Goal: Task Accomplishment & Management: Complete application form

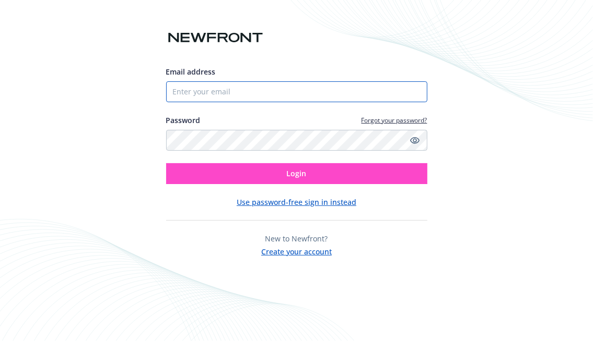
type input "[EMAIL_ADDRESS][DOMAIN_NAME]"
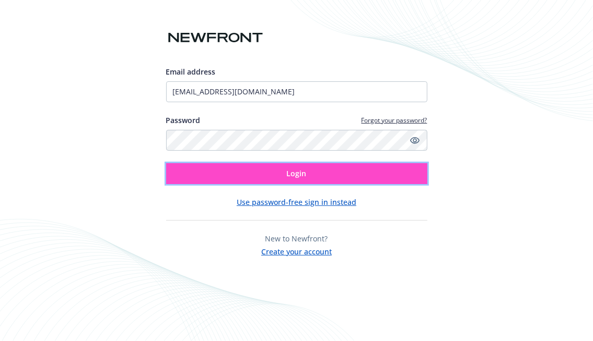
click at [263, 175] on button "Login" at bounding box center [296, 173] width 261 height 21
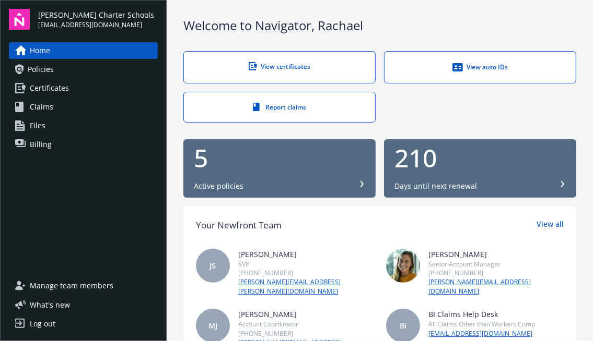
click at [37, 87] on span "Certificates" at bounding box center [49, 88] width 39 height 17
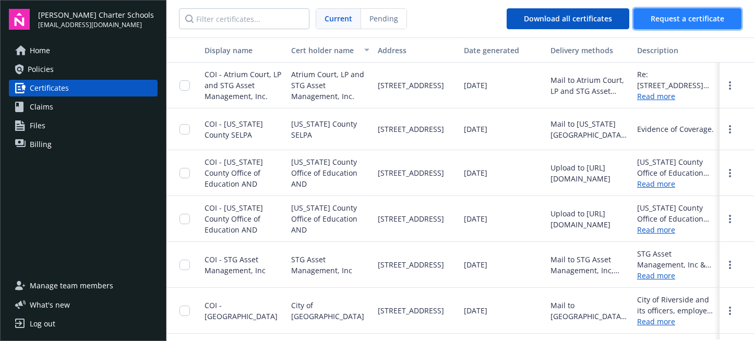
click at [592, 16] on span "Request a certificate" at bounding box center [688, 19] width 74 height 10
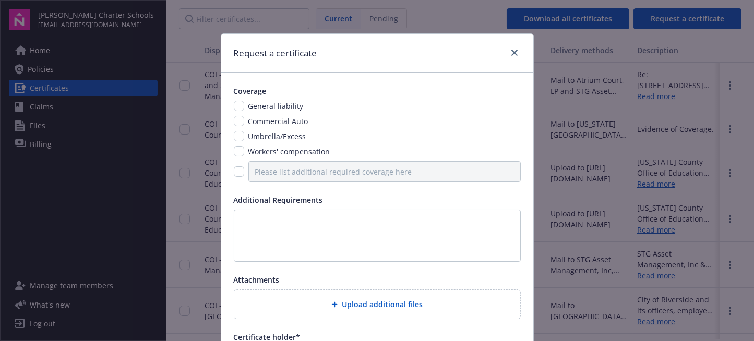
click at [234, 100] on div "Coverage General liability Commercial Auto Umbrella/Excess Workers' compensation" at bounding box center [377, 134] width 287 height 97
click at [234, 105] on input "checkbox" at bounding box center [239, 106] width 10 height 10
checkbox input "true"
click at [235, 120] on input "checkbox" at bounding box center [239, 121] width 10 height 10
checkbox input "true"
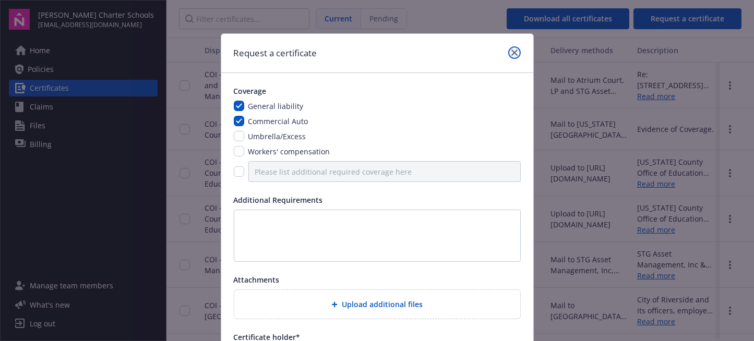
click at [508, 49] on link "close" at bounding box center [514, 52] width 13 height 13
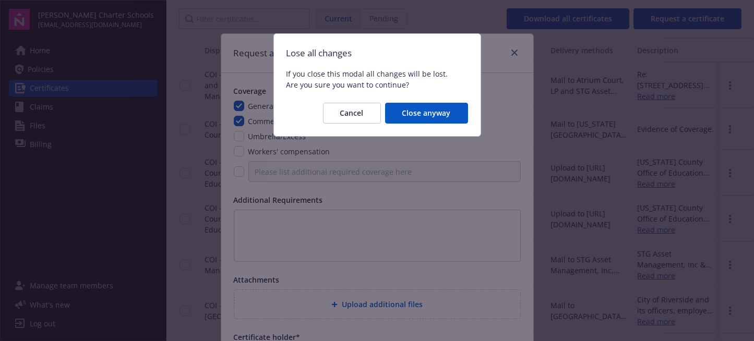
click at [429, 102] on div "Cancel Close anyway" at bounding box center [377, 113] width 207 height 46
click at [428, 114] on span "Close anyway" at bounding box center [427, 113] width 49 height 10
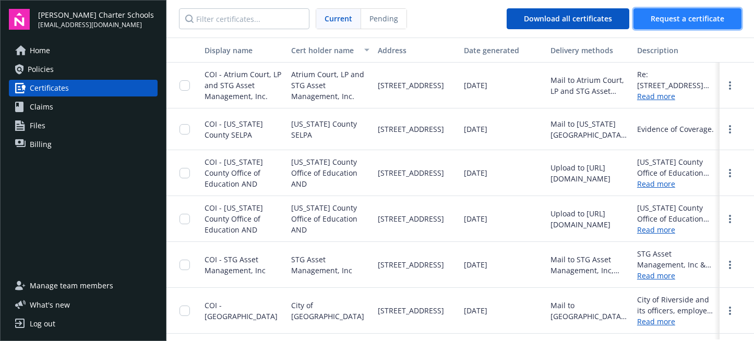
click at [592, 19] on span "Request a certificate" at bounding box center [688, 19] width 74 height 10
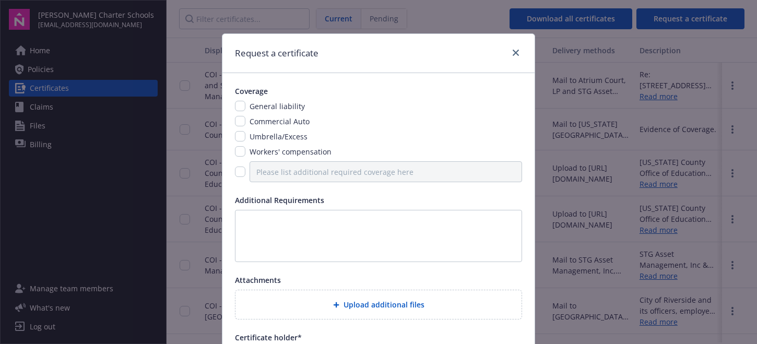
click at [235, 100] on div "Coverage General liability Commercial Auto Umbrella/Excess Workers' compensation" at bounding box center [378, 134] width 287 height 97
click at [238, 104] on input "checkbox" at bounding box center [240, 106] width 10 height 10
checkbox input "true"
click at [448, 47] on div "Request a certificate" at bounding box center [378, 53] width 312 height 39
click at [236, 121] on input "checkbox" at bounding box center [240, 121] width 10 height 10
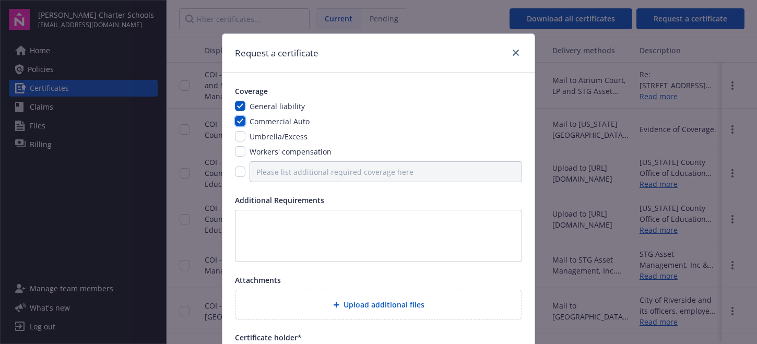
checkbox input "true"
click at [237, 136] on input "checkbox" at bounding box center [240, 136] width 10 height 10
checkbox input "true"
click at [258, 234] on textarea at bounding box center [378, 236] width 287 height 52
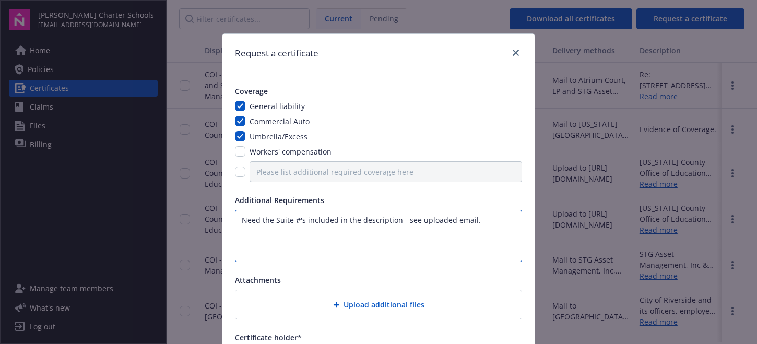
type textarea "Need the Suite #'s included in the description - see uploaded email."
click at [317, 309] on div "Upload additional files" at bounding box center [378, 305] width 269 height 12
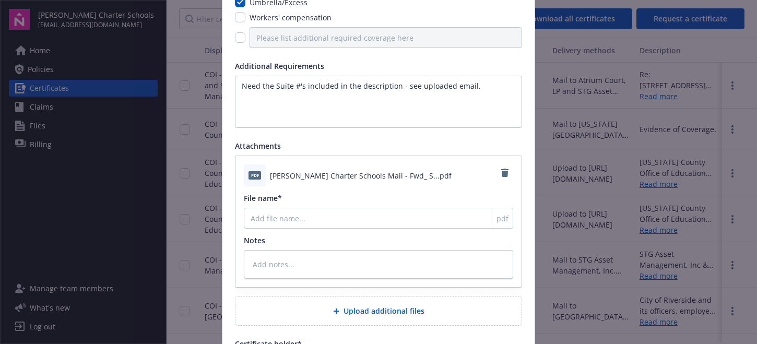
scroll to position [157, 0]
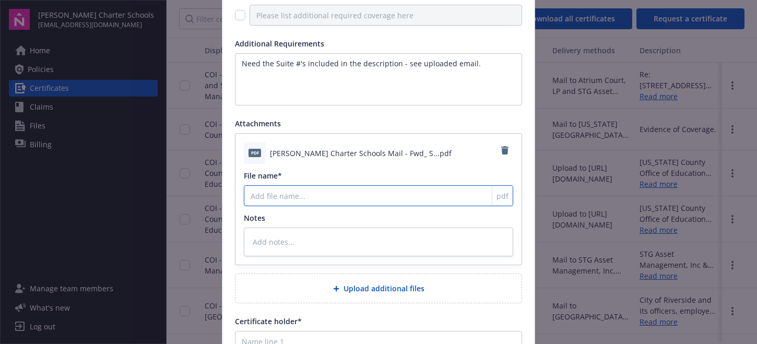
click at [288, 198] on input "File name*" at bounding box center [378, 195] width 269 height 21
click at [270, 197] on input "File name*" at bounding box center [378, 195] width 269 height 21
type textarea "x"
type input "E"
type textarea "x"
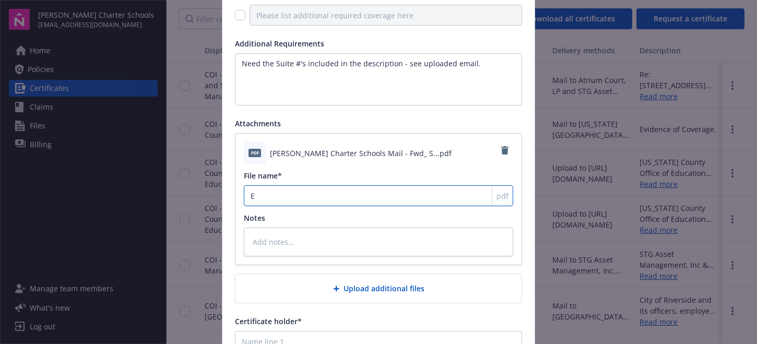
type input "Em"
type textarea "x"
type input "Ema"
type textarea "x"
type input "Emai"
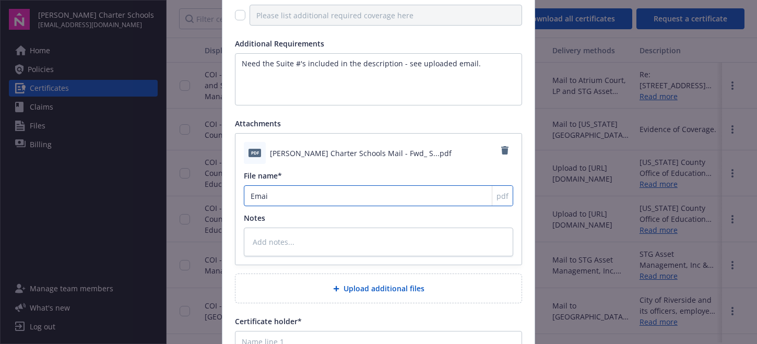
type textarea "x"
type input "Email"
type textarea "x"
type input "Email"
type textarea "x"
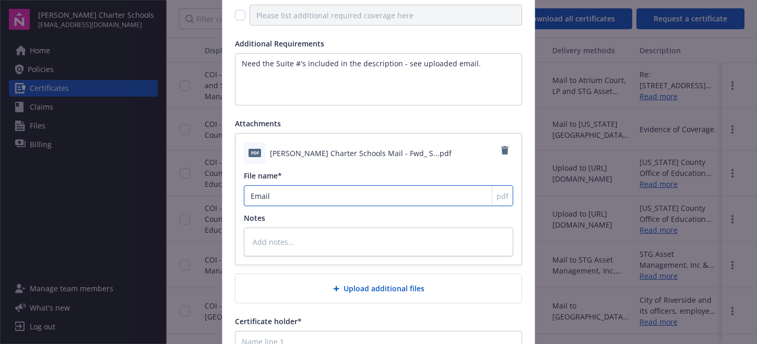
type input "Email R"
type textarea "x"
type input "Email Re"
type textarea "x"
type input "Email Req"
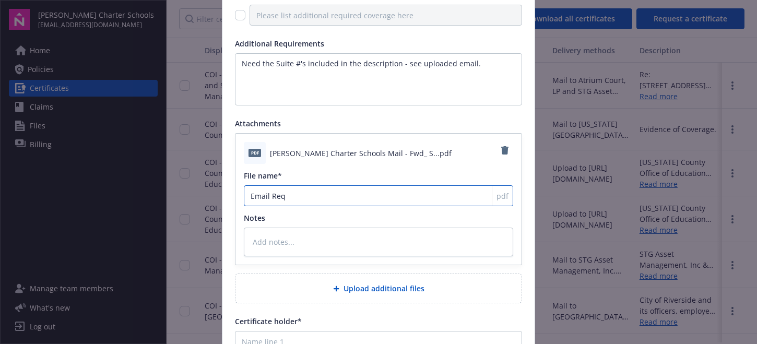
type textarea "x"
type input "Email Requ"
type textarea "x"
type input "Email Requt"
type textarea "x"
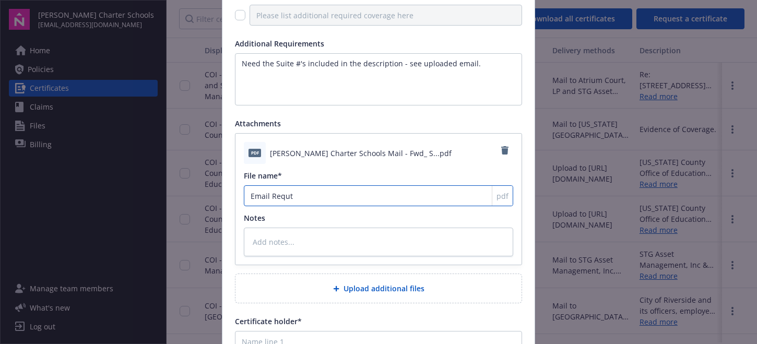
type input "Email Requ"
type textarea "x"
type input "Email Requs"
type textarea "x"
type input "Email Requst"
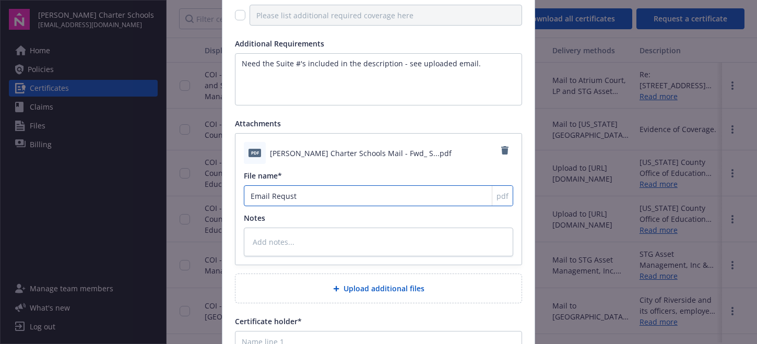
type textarea "x"
type input "Email Requs"
type textarea "x"
type input "Email Requ"
type textarea "x"
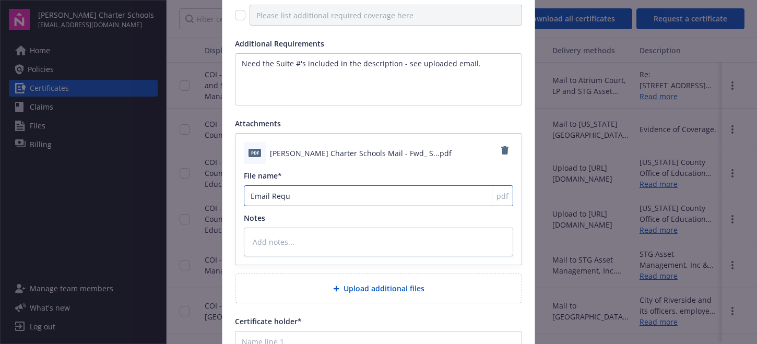
type input "Email Req"
type textarea "x"
type input "Email Re"
type textarea "x"
type input "Email R"
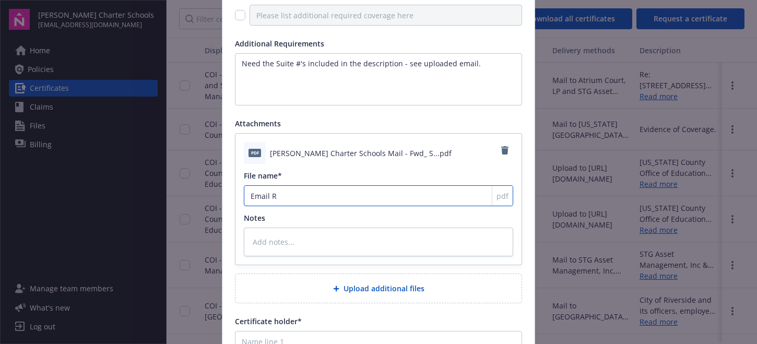
type textarea "x"
type input "Email"
type textarea "x"
type input "Email"
type textarea "x"
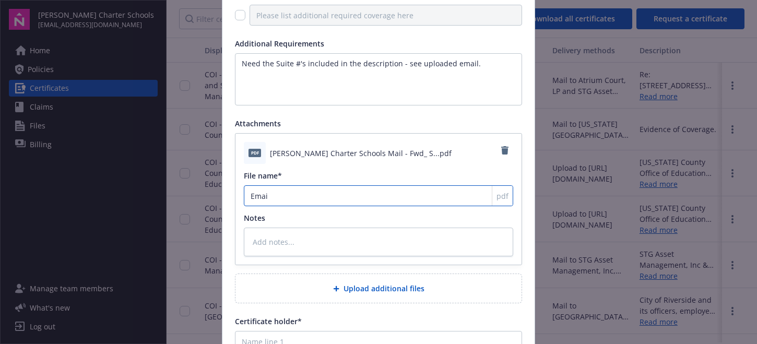
type input "Ema"
type textarea "x"
type input "Em"
type textarea "x"
type input "E"
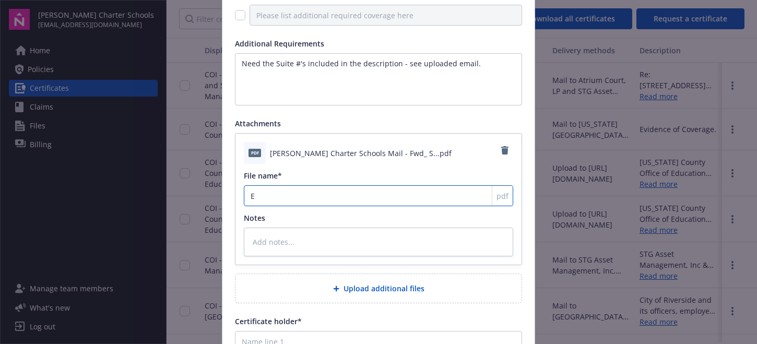
type textarea "x"
type input "E"
type textarea "x"
type input "Em"
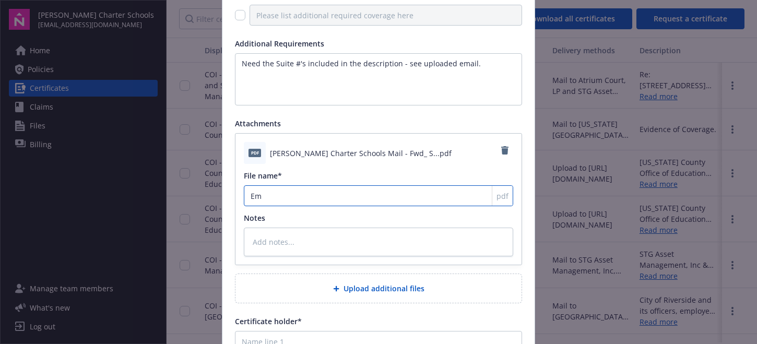
type textarea "x"
type input "Emai"
type textarea "x"
type input "Email"
type textarea "x"
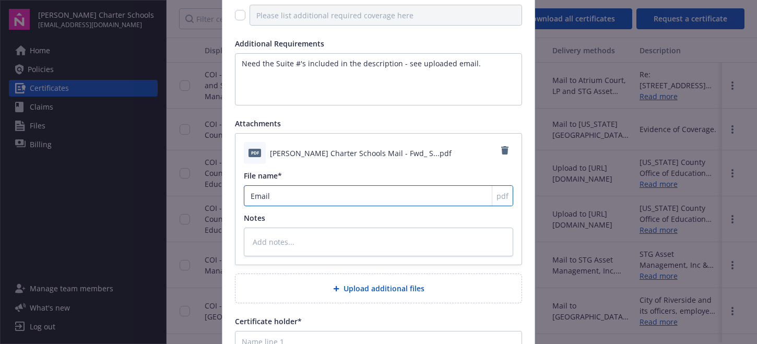
type input "Email"
type textarea "x"
type input "Email R"
type textarea "x"
type input "Email Re"
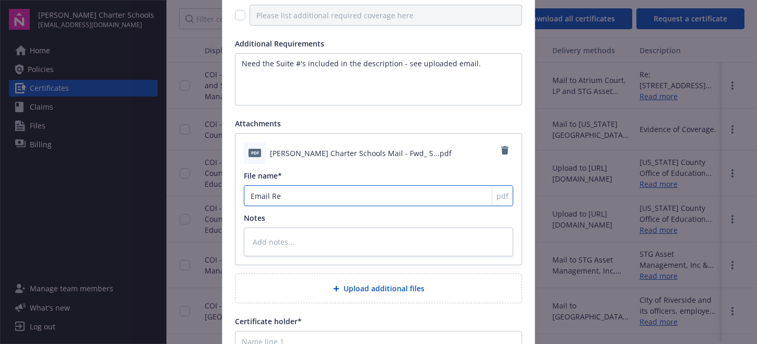
type textarea "x"
type input "Email Reu"
type textarea "x"
type input "Email Re"
type textarea "x"
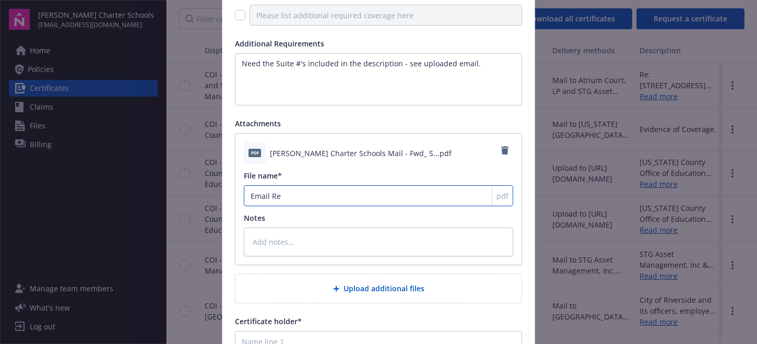
type input "Email Req"
type textarea "x"
type input "Email Requ"
type textarea "x"
type input "Email Reque"
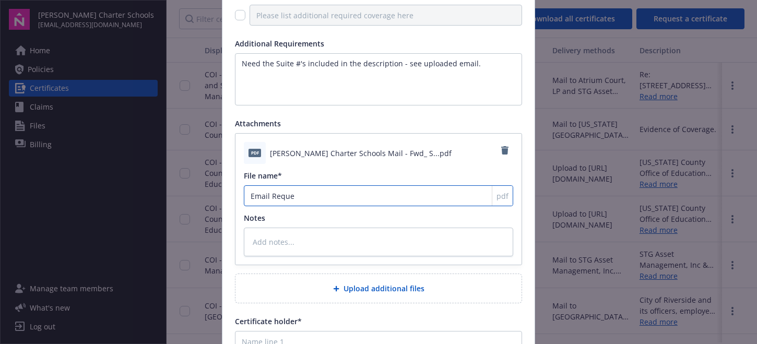
type textarea "x"
type input "Email Reques"
type textarea "x"
type input "Email Request"
type textarea "x"
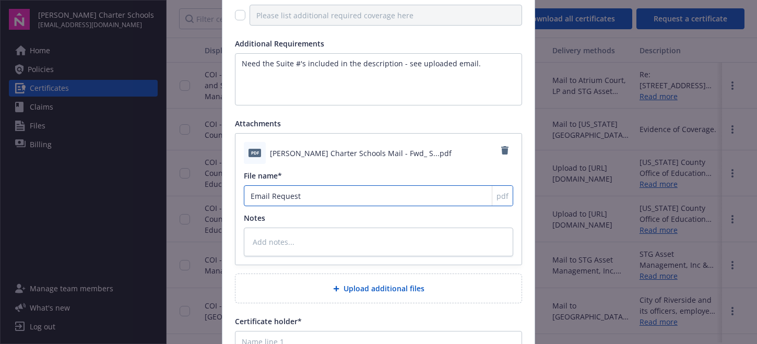
type input "Email Request"
type textarea "x"
type input "Email Request f"
type textarea "x"
type input "Email Request fr"
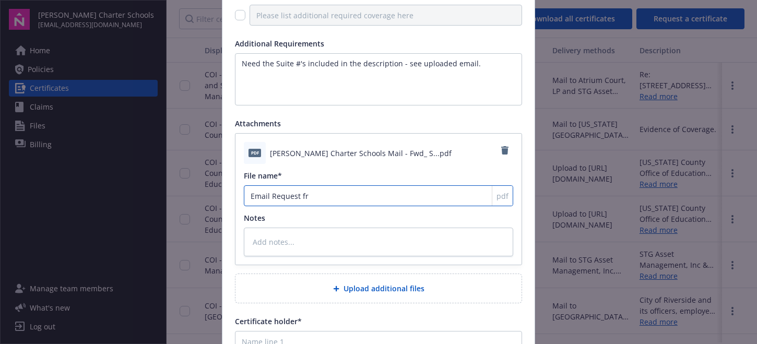
type textarea "x"
type input "Email Request fro"
type textarea "x"
type input "Email Request from"
type textarea "x"
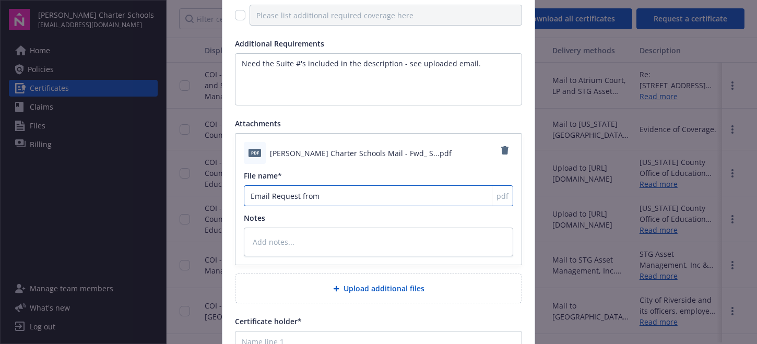
type input "Email Request fro"
type textarea "x"
type input "Email Request fr"
type textarea "x"
type input "Email Request f"
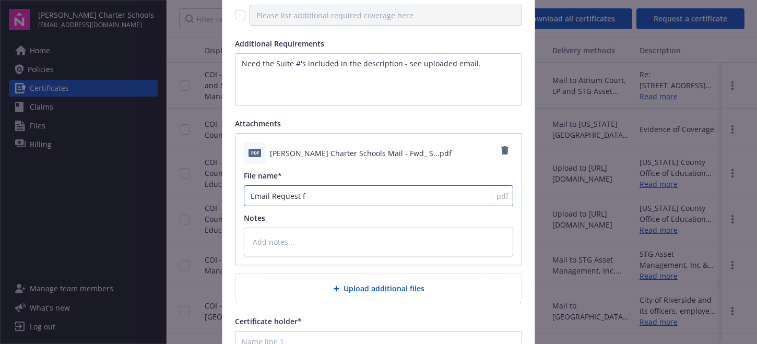
type textarea "x"
type input "Email Request"
type textarea "x"
type input "Email Request"
type textarea "x"
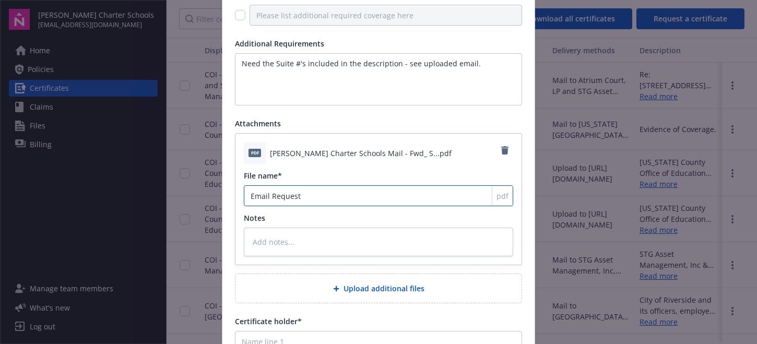
type input "Email Reques"
type textarea "x"
type input "Email Reque"
type textarea "x"
type input "Email Requ"
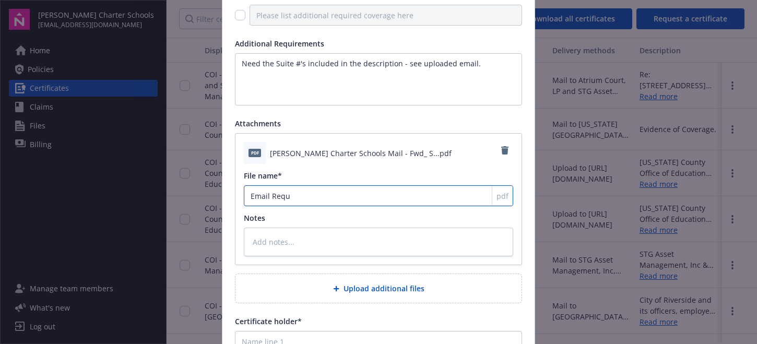
type textarea "x"
type input "Email Req"
type textarea "x"
type input "Email Re"
type textarea "x"
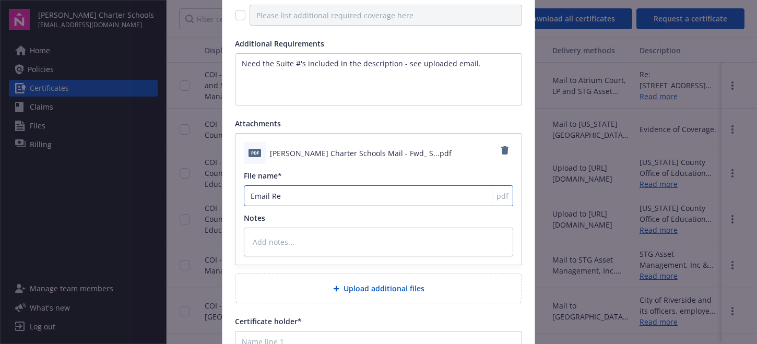
type input "Email R"
type textarea "x"
type input "Email"
type textarea "x"
type input "Email"
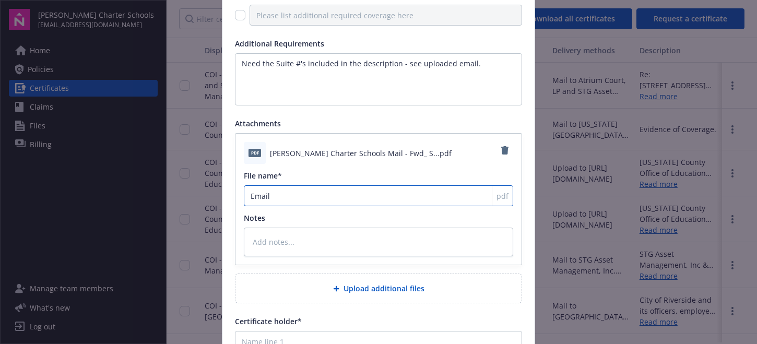
type textarea "x"
type input "Emai"
type textarea "x"
type input "Ema"
type textarea "x"
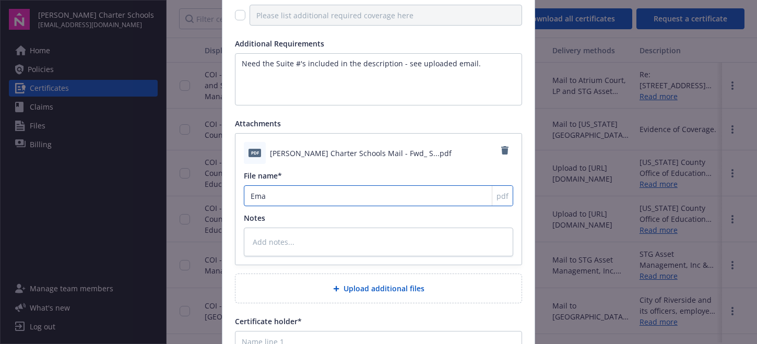
type input "Em"
type textarea "x"
type input "E"
type textarea "x"
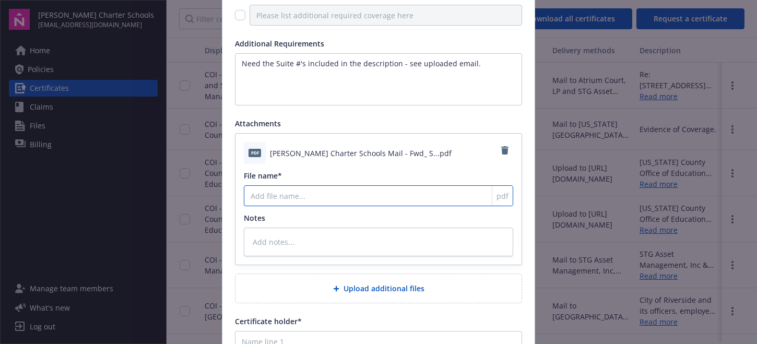
type input "R"
type textarea "x"
type input "Re"
type textarea "x"
type input "Req"
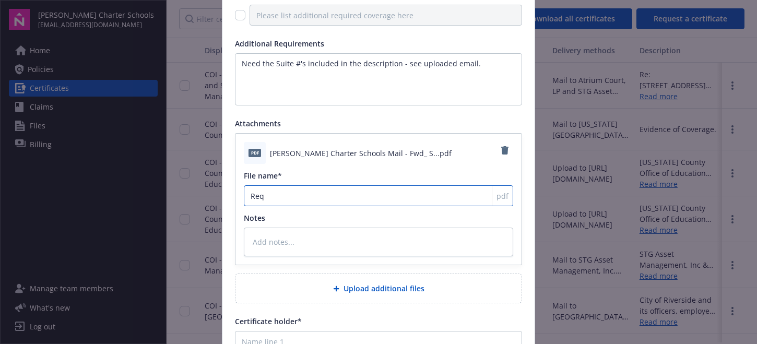
type textarea "x"
type input "Requ"
type textarea "x"
type input "Reque"
type textarea "x"
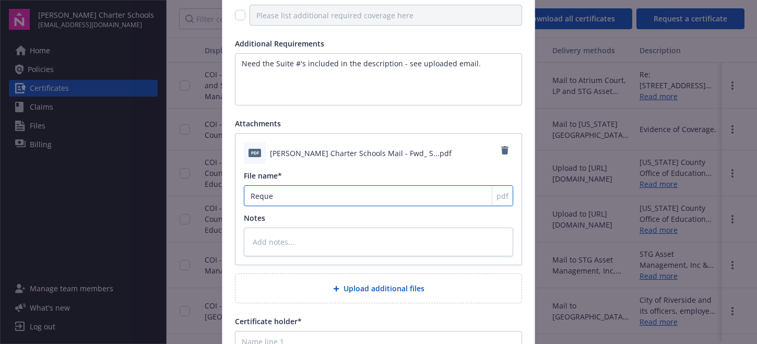
type input "Reques"
type textarea "x"
type input "Request"
type textarea "x"
type input "Request"
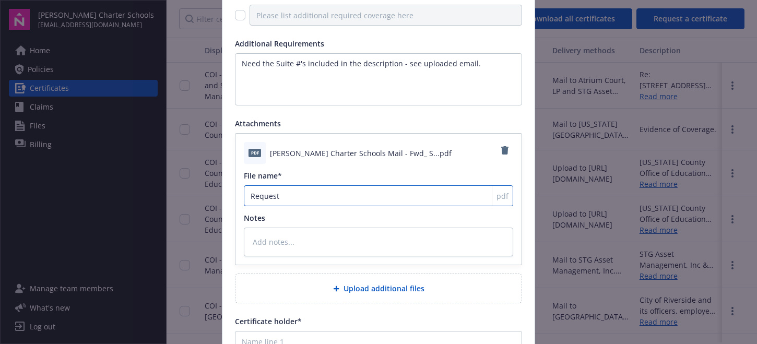
type textarea "x"
type input "Request f"
type textarea "x"
type input "Request fr"
type textarea "x"
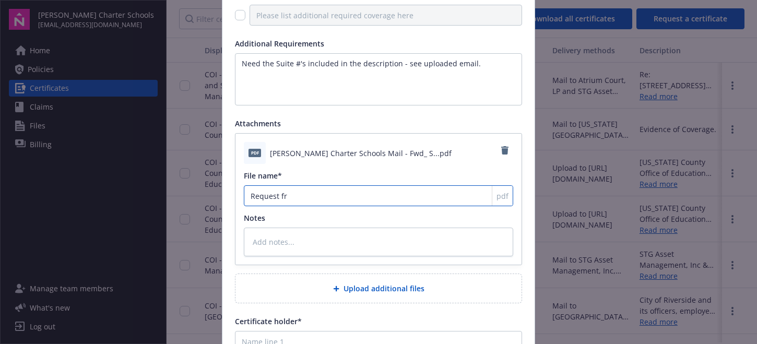
type input "Request fro"
type textarea "x"
type input "Request from"
type textarea "x"
type input "Request from"
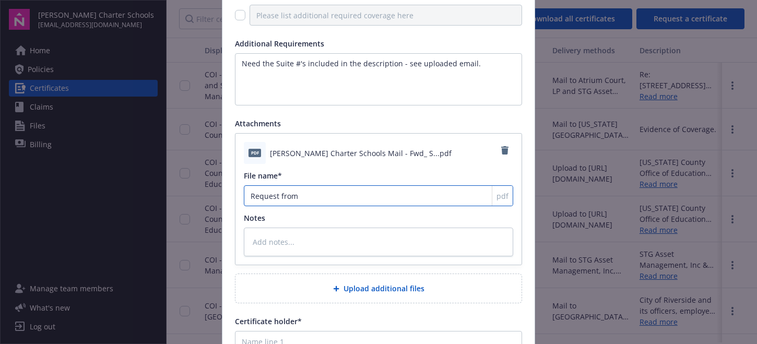
type textarea "x"
type input "Request from L"
type textarea "x"
type input "Request from La"
type textarea "x"
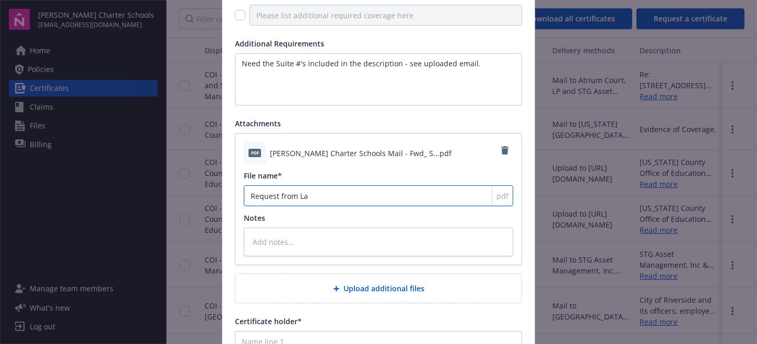
type input "Request from [GEOGRAPHIC_DATA]"
type textarea "x"
type input "Request from Land"
type textarea "x"
type input "Request from Landl"
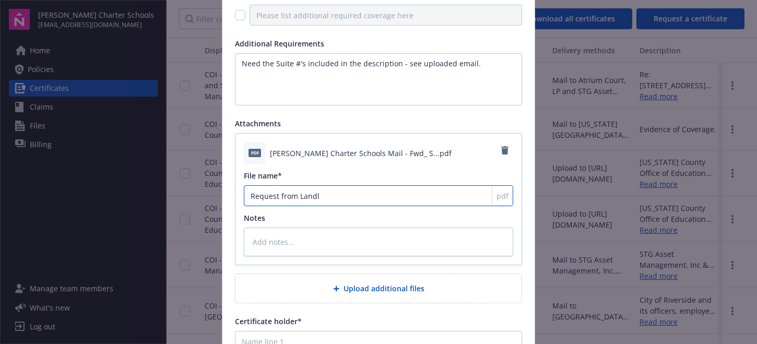
type textarea "x"
type input "Request from [GEOGRAPHIC_DATA]"
type textarea "x"
type input "Request from Landlor"
type textarea "x"
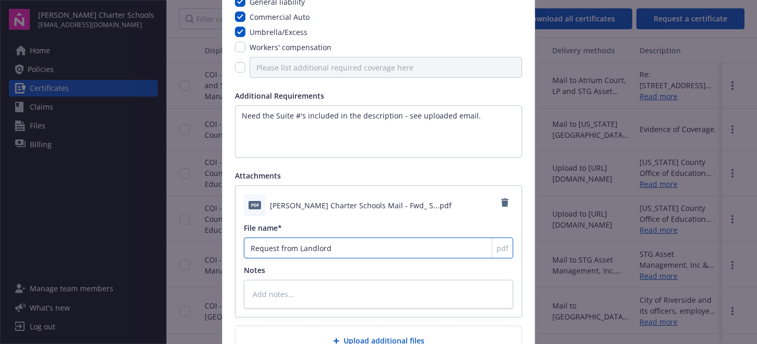
scroll to position [209, 0]
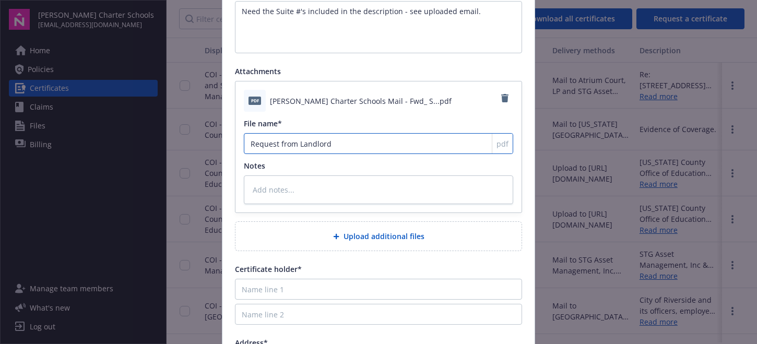
type input "Request from Landlord"
click at [337, 238] on div at bounding box center [338, 236] width 10 height 6
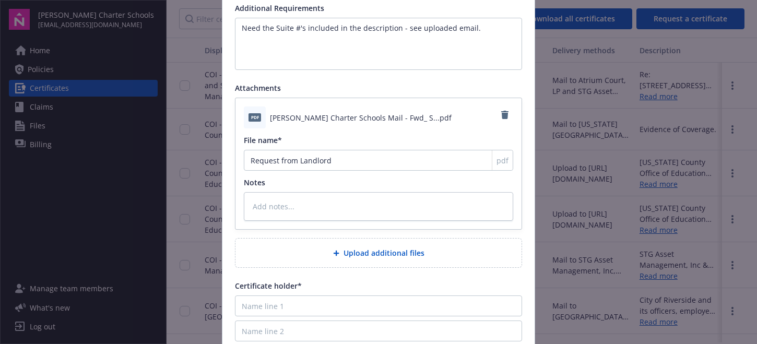
scroll to position [187, 0]
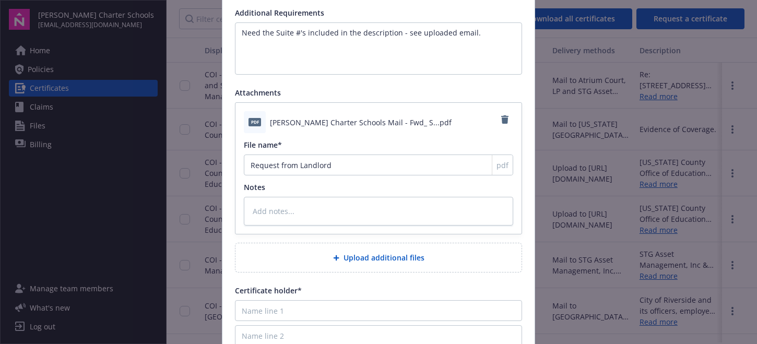
click at [355, 255] on span "Upload additional files" at bounding box center [384, 257] width 81 height 11
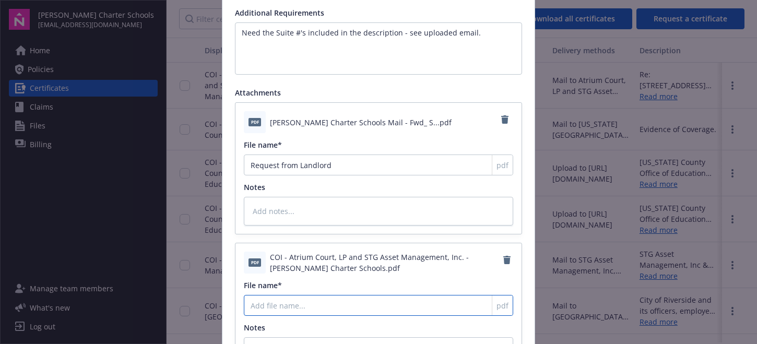
click at [340, 175] on input "File name*" at bounding box center [378, 165] width 269 height 21
type textarea "x"
type input "A"
type textarea "x"
type input "At"
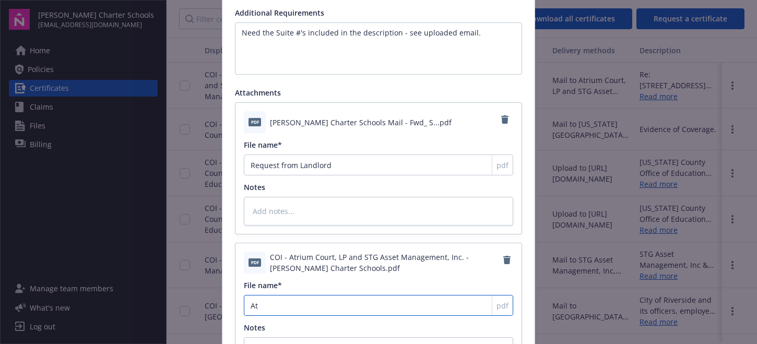
type textarea "x"
type input "Atr"
type textarea "x"
type input "Atri"
type textarea "x"
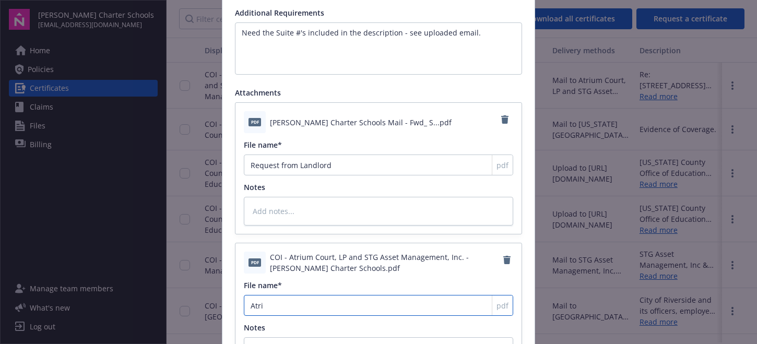
type input "Atriu"
type textarea "x"
type input "Atrium"
type textarea "x"
type input "Atrium"
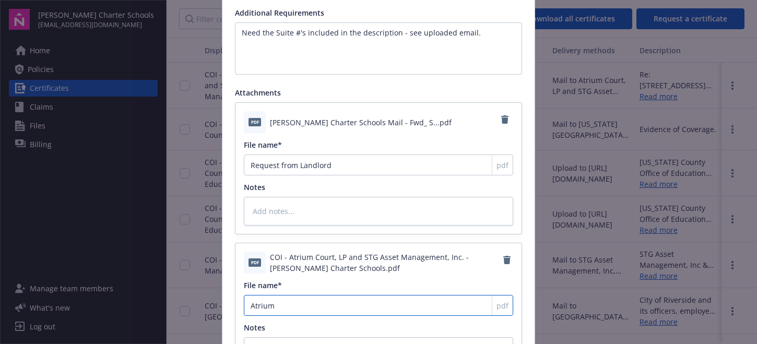
type textarea "x"
type input "Atrium c"
type textarea "x"
type input "Atrium co"
type textarea "x"
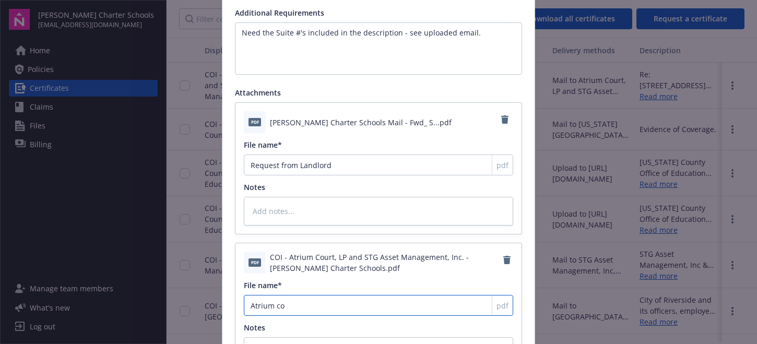
type input "Atrium cou"
type textarea "x"
type input "Atrium cour"
type textarea "x"
type input "Atrium court"
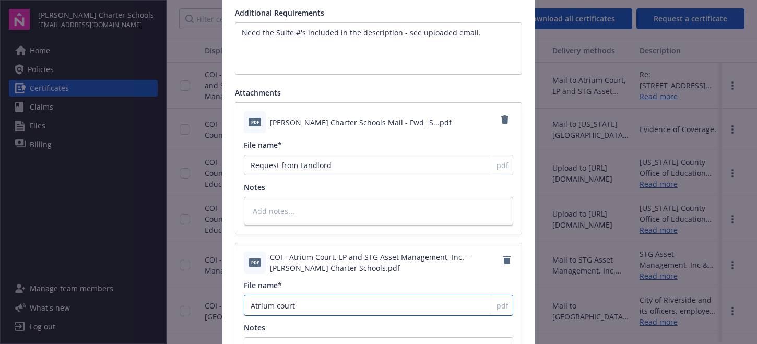
type textarea "x"
type input "Atrium cour"
type textarea "x"
type input "Atrium cou"
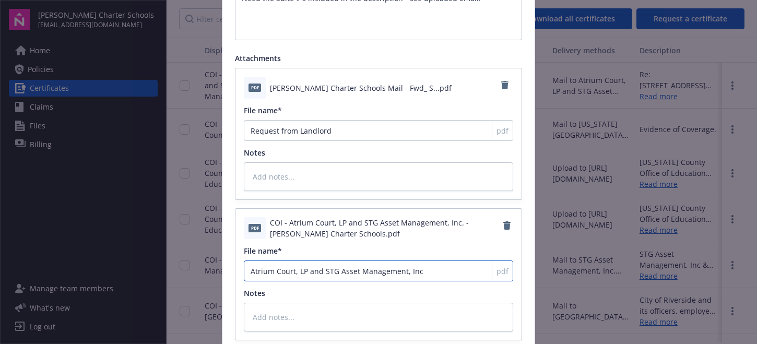
scroll to position [240, 0]
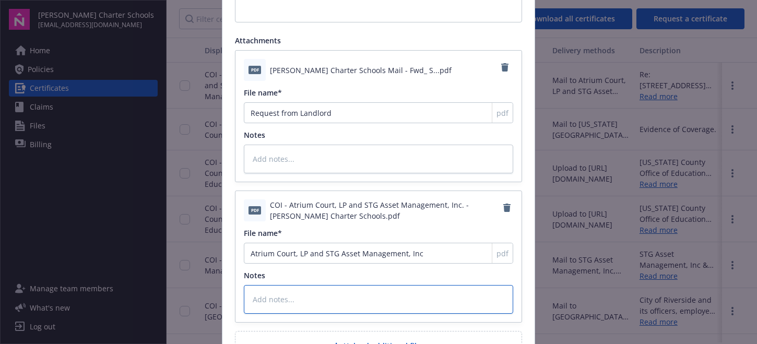
click at [331, 297] on textarea at bounding box center [378, 299] width 269 height 29
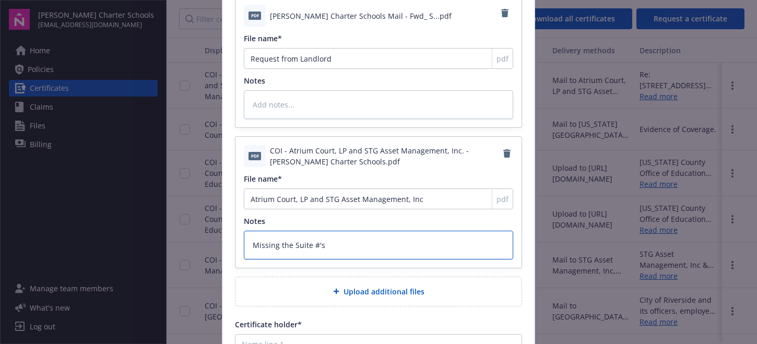
scroll to position [344, 0]
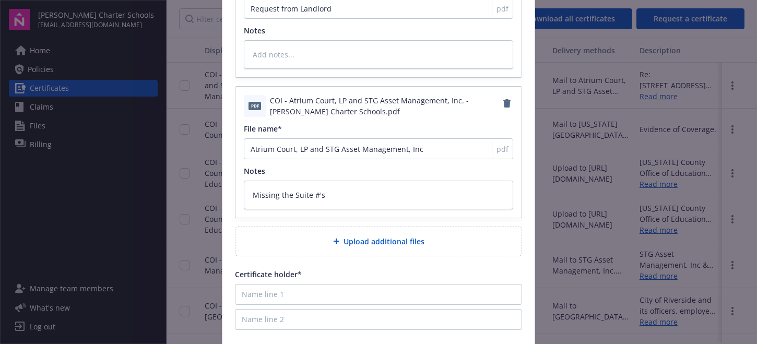
click at [351, 237] on span "Upload additional files" at bounding box center [384, 241] width 81 height 11
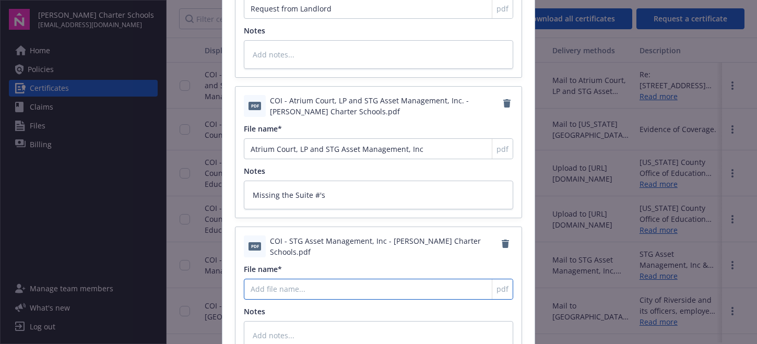
click at [331, 19] on input "File name*" at bounding box center [378, 8] width 269 height 21
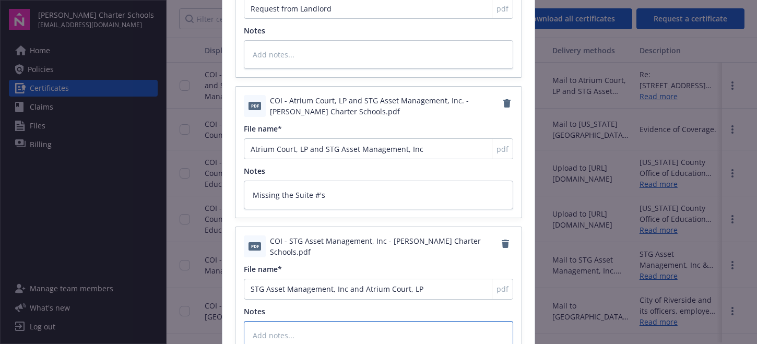
click at [299, 326] on textarea at bounding box center [378, 335] width 269 height 29
click at [251, 326] on textarea at bounding box center [378, 335] width 269 height 29
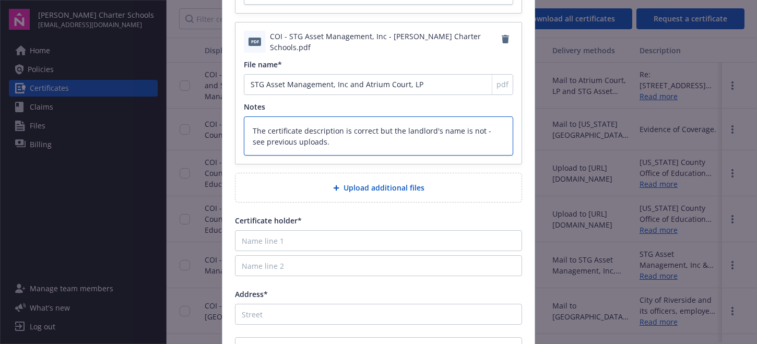
scroll to position [559, 0]
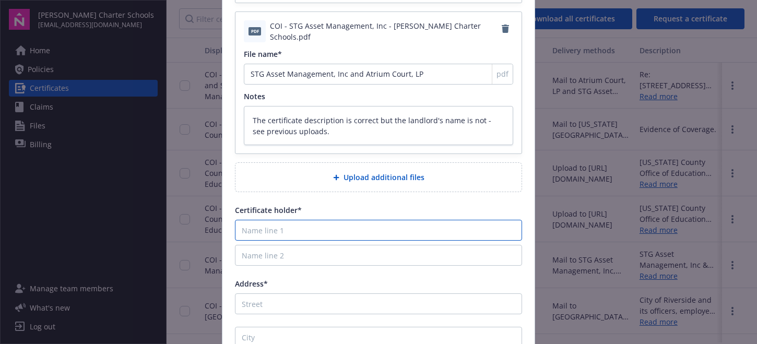
click at [259, 230] on input "Name line 1" at bounding box center [378, 230] width 287 height 21
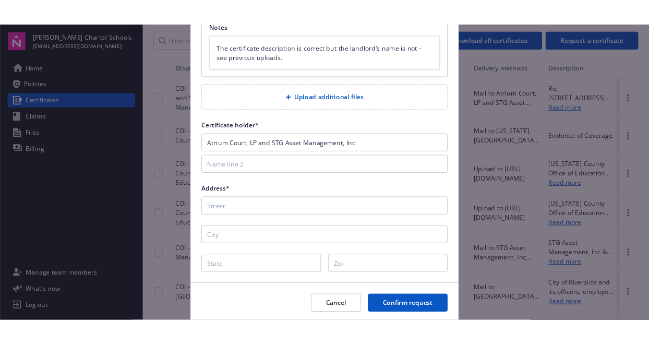
scroll to position [664, 0]
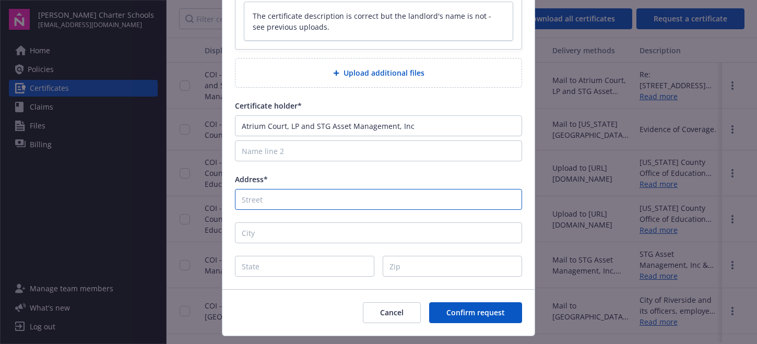
click at [275, 197] on input "Address*" at bounding box center [378, 199] width 287 height 21
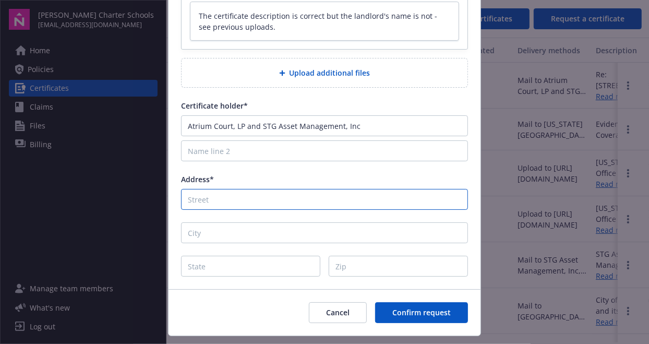
click at [221, 197] on input "Address*" at bounding box center [324, 199] width 287 height 21
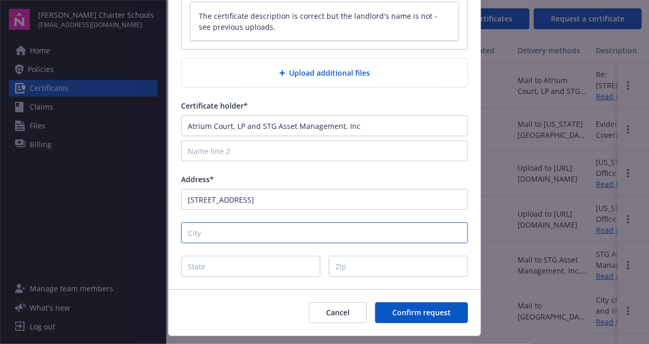
click at [230, 234] on input "City" at bounding box center [324, 232] width 287 height 21
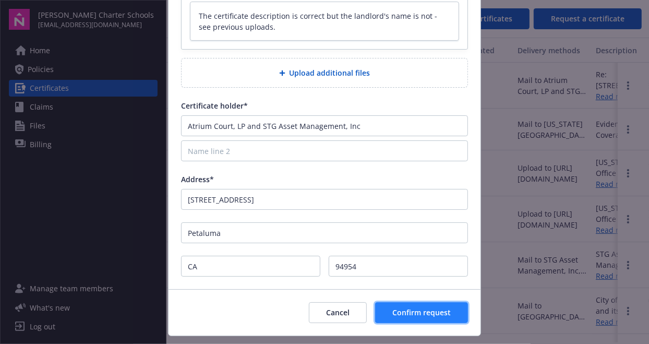
click at [411, 309] on span "Confirm request" at bounding box center [422, 312] width 58 height 10
